Goal: Task Accomplishment & Management: Use online tool/utility

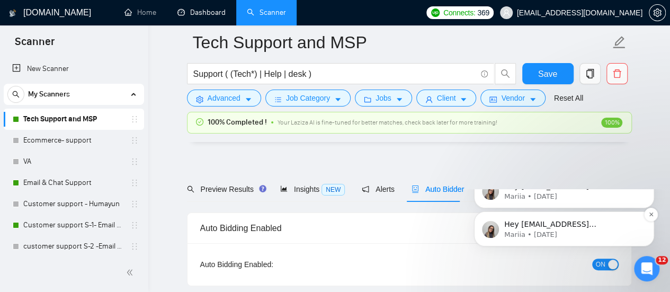
scroll to position [256, 0]
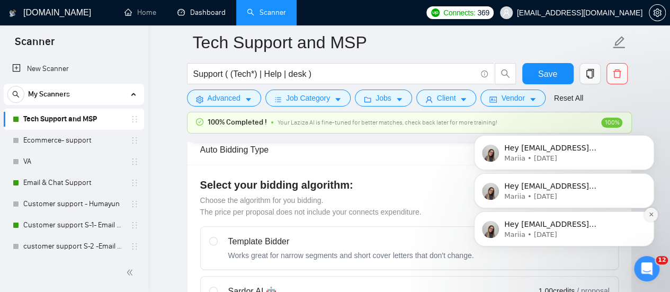
click at [652, 218] on button "Dismiss notification" at bounding box center [651, 215] width 14 height 14
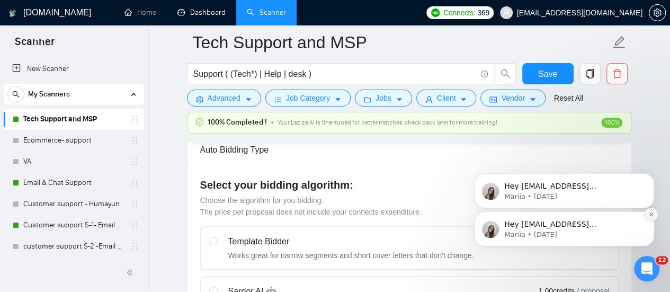
click at [650, 212] on icon "Dismiss notification" at bounding box center [651, 214] width 4 height 4
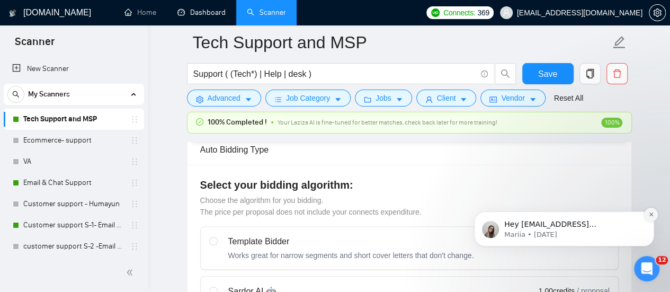
click at [649, 213] on icon "Dismiss notification" at bounding box center [651, 214] width 4 height 4
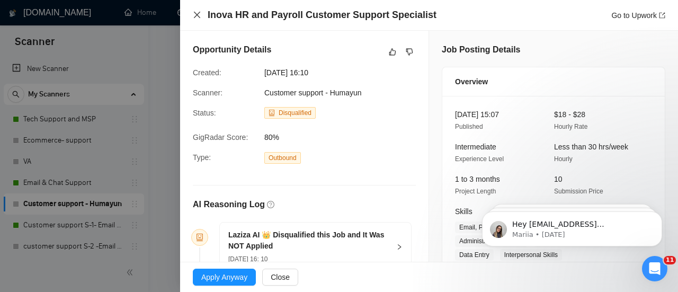
click at [196, 17] on icon "close" at bounding box center [197, 15] width 8 height 8
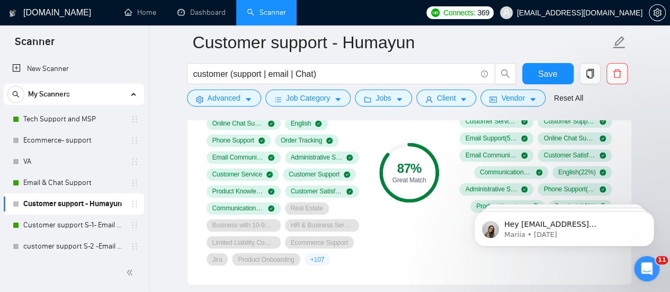
scroll to position [774, 0]
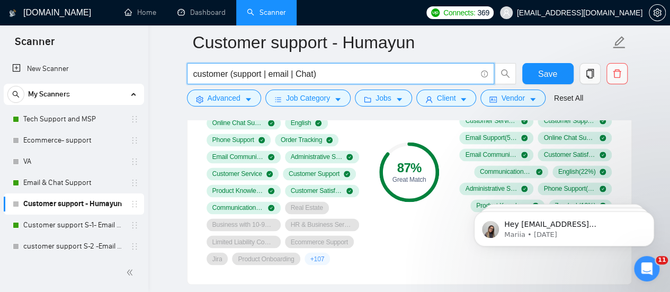
click at [327, 69] on input "customer (support | email | Chat)" at bounding box center [334, 73] width 283 height 13
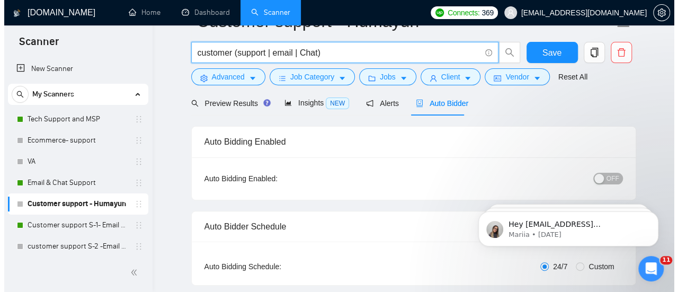
scroll to position [0, 0]
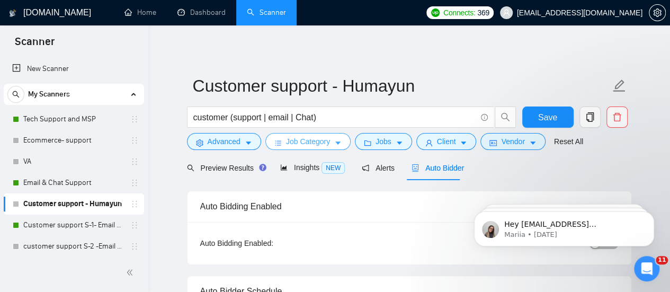
click at [318, 146] on span "Job Category" at bounding box center [308, 142] width 44 height 12
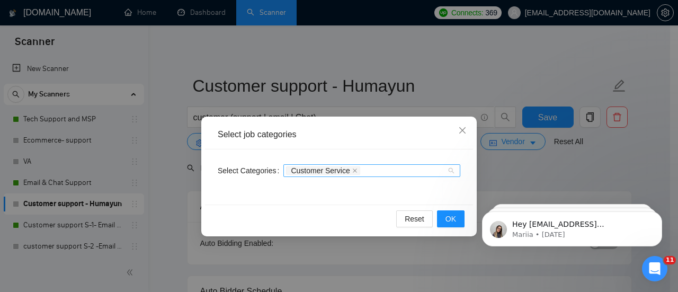
click at [452, 167] on div "Customer Service" at bounding box center [371, 170] width 177 height 13
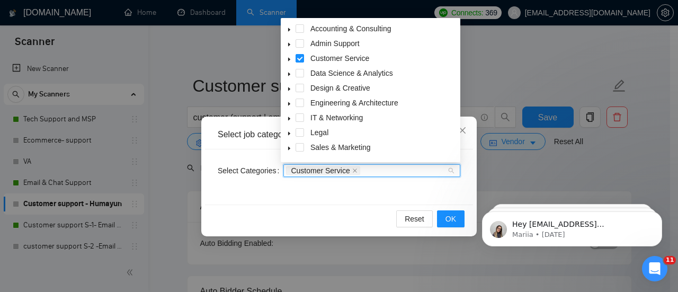
click at [292, 151] on span at bounding box center [289, 147] width 13 height 13
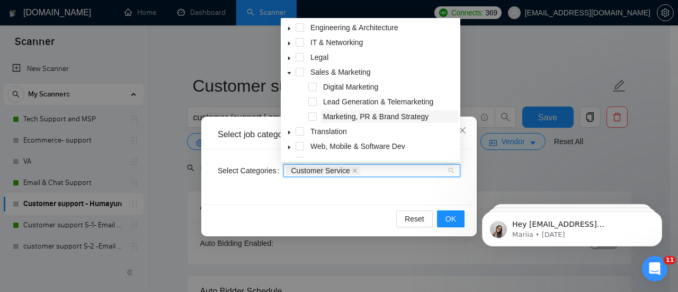
scroll to position [87, 0]
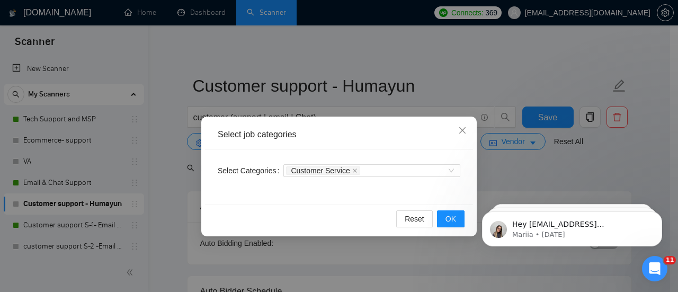
click at [405, 197] on div "Select Categories Customer Service" at bounding box center [339, 176] width 268 height 55
click at [455, 127] on span "Close" at bounding box center [462, 131] width 29 height 29
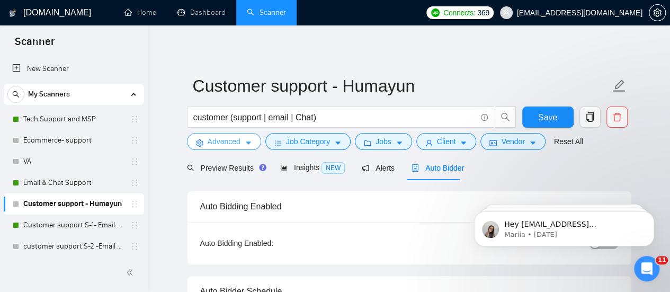
click at [249, 145] on icon "caret-down" at bounding box center [248, 142] width 7 height 7
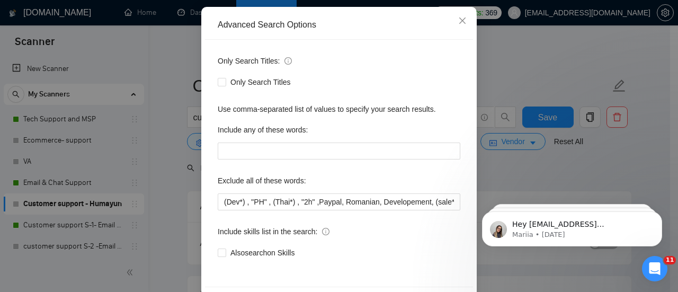
scroll to position [118, 0]
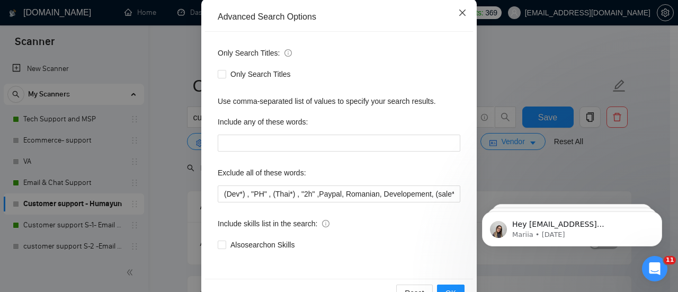
click at [460, 10] on icon "close" at bounding box center [462, 12] width 8 height 8
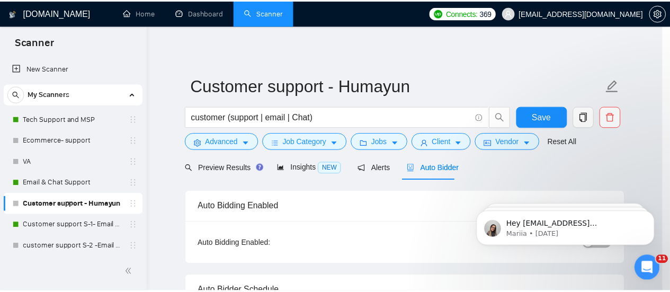
scroll to position [95, 0]
